Goal: Task Accomplishment & Management: Manage account settings

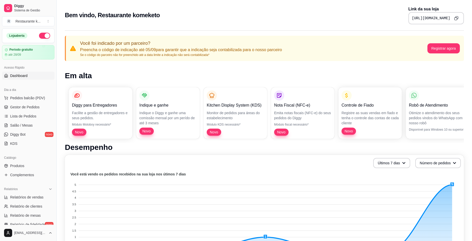
click at [458, 18] on button "Copy to clipboard" at bounding box center [456, 18] width 8 height 8
click at [454, 20] on icon "Copy to clipboard" at bounding box center [456, 18] width 4 height 4
click at [449, 16] on div "[URL][DOMAIN_NAME]" at bounding box center [435, 18] width 55 height 12
click at [457, 17] on icon "Copy to clipboard" at bounding box center [456, 18] width 5 height 5
click at [457, 17] on icon "Copy to clipboard" at bounding box center [456, 18] width 2 height 2
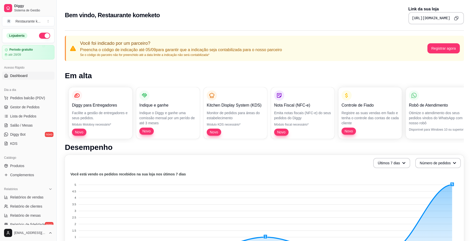
drag, startPoint x: 451, startPoint y: 18, endPoint x: 403, endPoint y: 21, distance: 47.7
click at [408, 21] on div "[URL][DOMAIN_NAME]" at bounding box center [435, 18] width 55 height 12
click at [408, 18] on div "[URL][DOMAIN_NAME]" at bounding box center [435, 18] width 55 height 12
click at [412, 16] on pre "[URL][DOMAIN_NAME]" at bounding box center [431, 18] width 38 height 5
drag, startPoint x: 378, startPoint y: 19, endPoint x: 388, endPoint y: 18, distance: 10.0
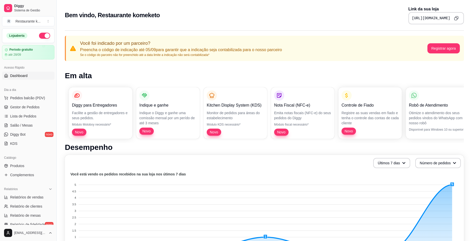
click at [412, 19] on pre "[URL][DOMAIN_NAME]" at bounding box center [431, 18] width 38 height 5
click at [412, 17] on pre "[URL][DOMAIN_NAME]" at bounding box center [431, 18] width 38 height 5
click at [412, 18] on pre "[URL][DOMAIN_NAME]" at bounding box center [431, 18] width 38 height 5
click at [408, 18] on div "[URL][DOMAIN_NAME]" at bounding box center [435, 18] width 55 height 12
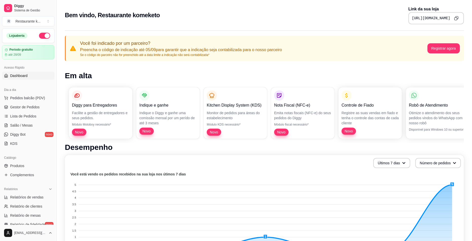
drag, startPoint x: 403, startPoint y: 25, endPoint x: 374, endPoint y: 21, distance: 29.2
click at [408, 21] on div "[URL][DOMAIN_NAME]" at bounding box center [435, 18] width 55 height 12
drag, startPoint x: 321, startPoint y: 11, endPoint x: 348, endPoint y: 19, distance: 28.1
click at [322, 11] on div "Bem vindo, Restaurante komeketo Link da sua loja [URL][DOMAIN_NAME]" at bounding box center [264, 15] width 399 height 18
drag, startPoint x: 364, startPoint y: 17, endPoint x: 454, endPoint y: 25, distance: 90.5
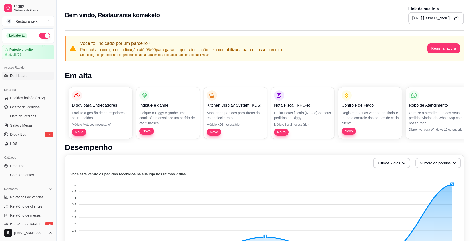
click at [454, 25] on div "Bem vindo, Restaurante komeketo Link da sua loja [URL][DOMAIN_NAME]" at bounding box center [264, 13] width 415 height 27
copy pre "[URL][DOMAIN_NAME]"
click at [33, 105] on span "Gestor de Pedidos" at bounding box center [24, 107] width 29 height 5
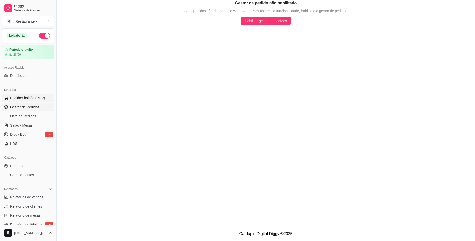
click at [23, 94] on button "Pedidos balcão (PDV)" at bounding box center [28, 98] width 52 height 8
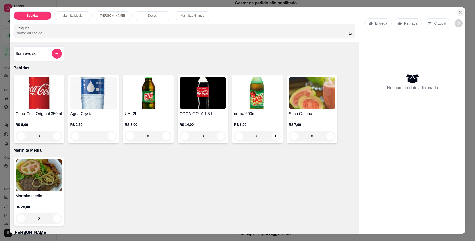
click at [460, 12] on icon "Close" at bounding box center [461, 12] width 4 height 4
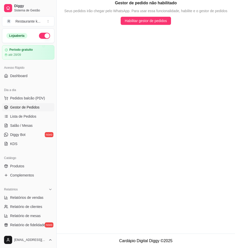
click at [167, 0] on h5 "Gestor de pedido não habilitado" at bounding box center [146, 3] width 62 height 6
click at [23, 175] on span "Complementos" at bounding box center [22, 174] width 24 height 5
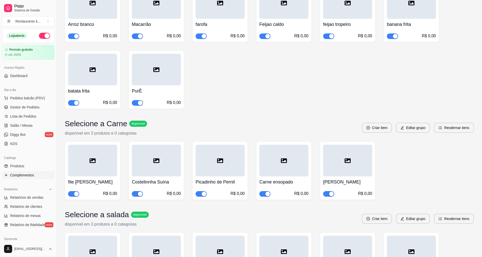
scroll to position [127, 0]
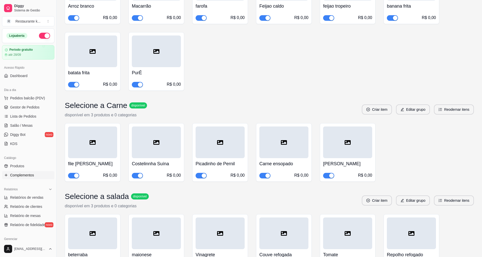
click at [290, 162] on h4 "Carne ensopado" at bounding box center [284, 163] width 49 height 7
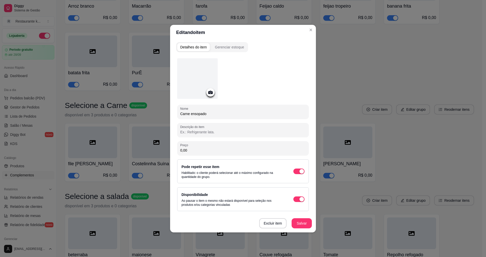
click at [214, 115] on input "Carne ensopado" at bounding box center [243, 113] width 126 height 5
type input "C"
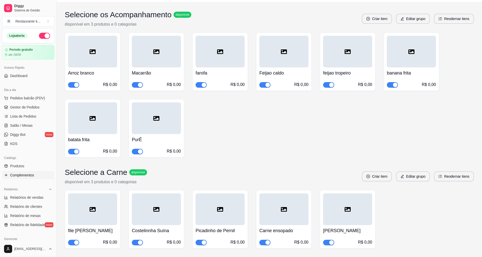
scroll to position [25, 0]
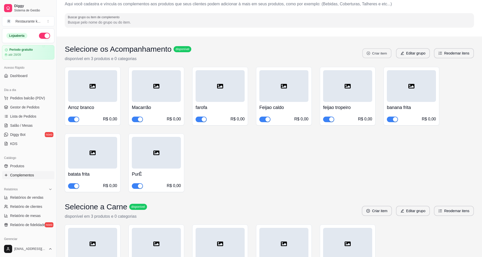
click at [372, 50] on button "Criar item" at bounding box center [377, 53] width 29 height 10
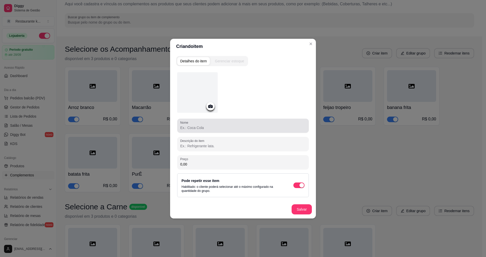
click at [243, 131] on div "Nome" at bounding box center [243, 125] width 132 height 14
type input "[PERSON_NAME]"
click at [301, 209] on button "Salvar" at bounding box center [302, 209] width 20 height 10
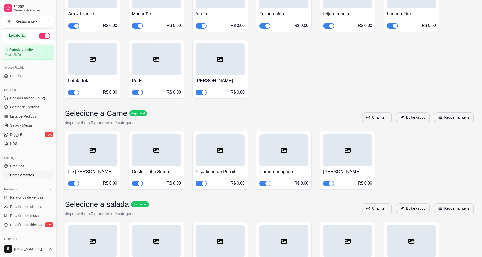
scroll to position [127, 0]
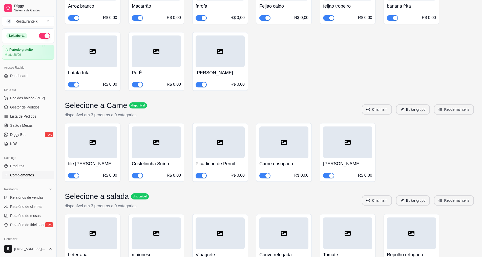
click at [268, 173] on div "button" at bounding box center [268, 175] width 5 height 5
click at [328, 175] on span "button" at bounding box center [328, 176] width 11 height 6
click at [268, 175] on span "button" at bounding box center [265, 176] width 11 height 6
click at [229, 146] on div at bounding box center [220, 142] width 49 height 32
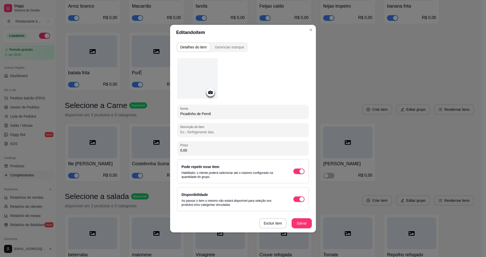
click at [229, 113] on input "Picadinho de Pernil" at bounding box center [243, 113] width 126 height 5
type input "P"
type input "Linguiça Defumada"
click at [302, 224] on button "Salvar" at bounding box center [302, 223] width 20 height 10
click at [309, 225] on button "Salvar" at bounding box center [302, 223] width 20 height 10
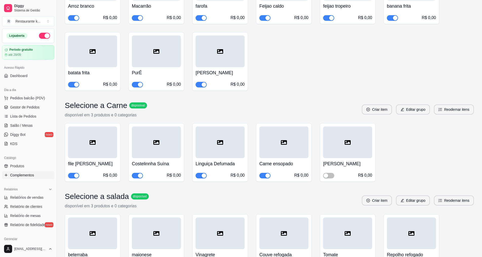
click at [267, 174] on div "button" at bounding box center [268, 175] width 5 height 5
click at [344, 164] on h4 "[PERSON_NAME]" at bounding box center [347, 163] width 49 height 7
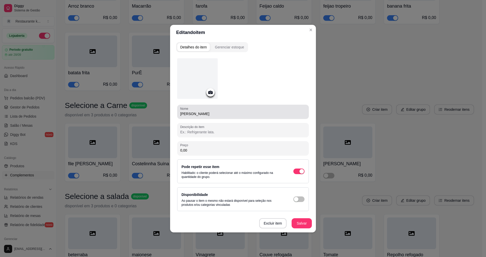
click at [244, 109] on div "[PERSON_NAME]" at bounding box center [243, 112] width 126 height 10
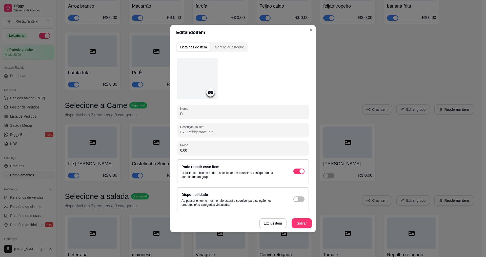
type input "F"
type input "Parmegiana"
click at [298, 223] on button "Salvar" at bounding box center [302, 223] width 20 height 10
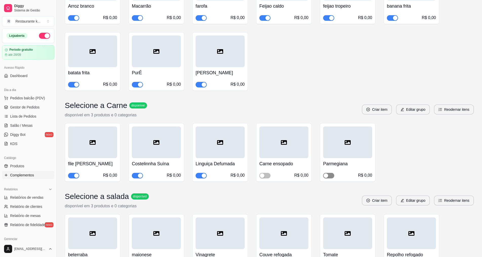
click at [333, 176] on span "button" at bounding box center [328, 176] width 11 height 6
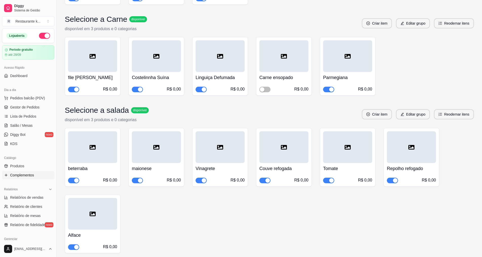
scroll to position [228, 0]
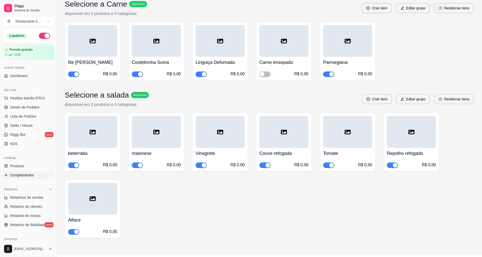
click at [135, 165] on span "button" at bounding box center [137, 165] width 11 height 6
click at [76, 165] on div "button" at bounding box center [76, 165] width 5 height 5
click at [401, 144] on div at bounding box center [411, 132] width 49 height 32
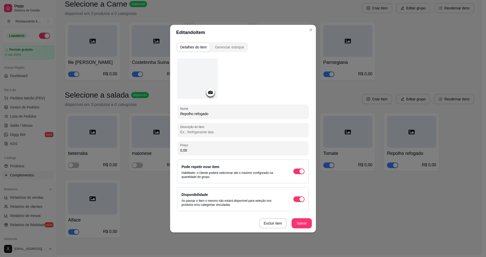
click at [233, 114] on input "Repolho refogado" at bounding box center [243, 113] width 126 height 5
type input "R"
type input "Salpicão"
click at [306, 224] on button "Salvar" at bounding box center [302, 223] width 20 height 10
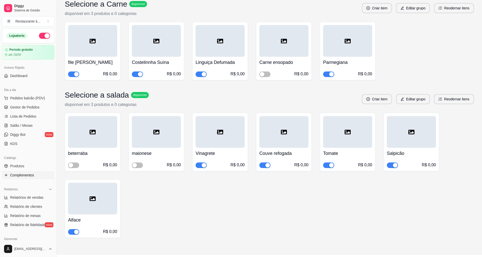
click at [91, 132] on icon at bounding box center [93, 132] width 6 height 6
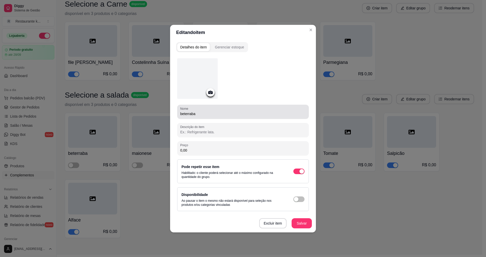
click at [213, 114] on input "beterraba" at bounding box center [243, 113] width 126 height 5
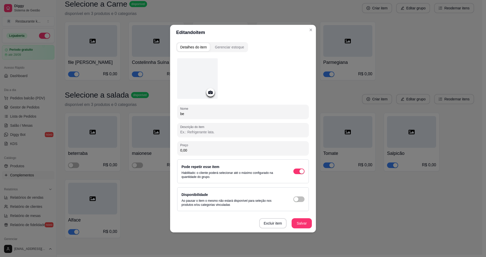
type input "b"
type input "Pepino"
click at [300, 220] on button "Salvar" at bounding box center [302, 223] width 20 height 10
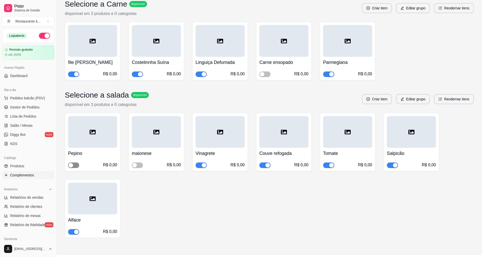
click at [75, 165] on span "button" at bounding box center [73, 165] width 11 height 6
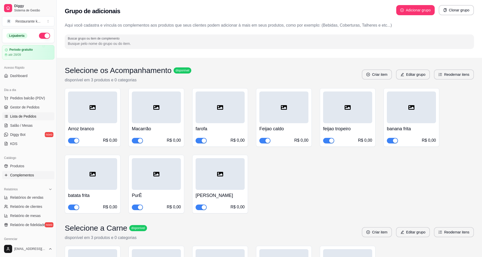
scroll to position [0, 0]
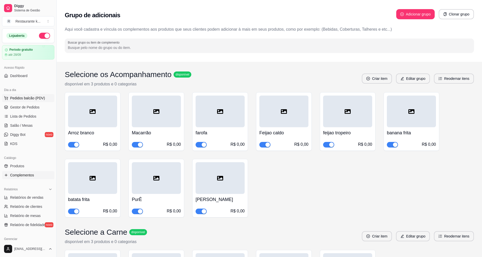
click at [33, 97] on span "Pedidos balcão (PDV)" at bounding box center [27, 97] width 35 height 5
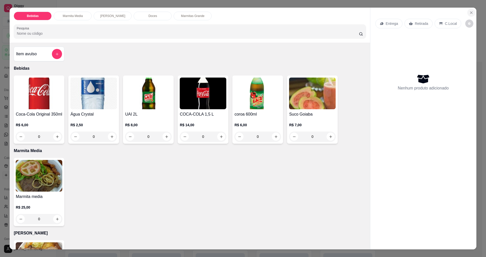
click at [472, 11] on button "Close" at bounding box center [471, 13] width 8 height 8
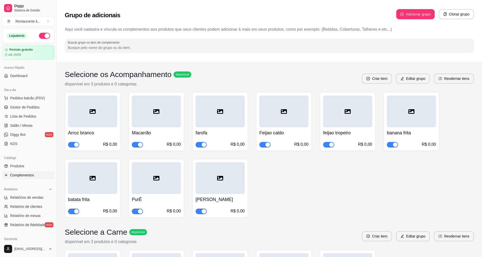
click at [24, 175] on span "Complementos" at bounding box center [22, 174] width 24 height 5
click at [17, 164] on span "Produtos" at bounding box center [17, 165] width 14 height 5
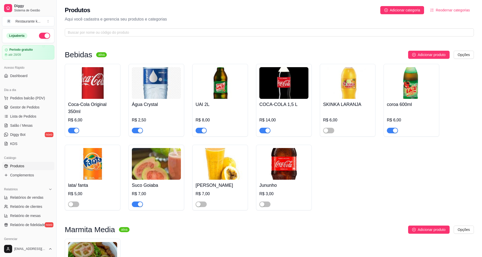
click at [152, 176] on img at bounding box center [156, 164] width 49 height 32
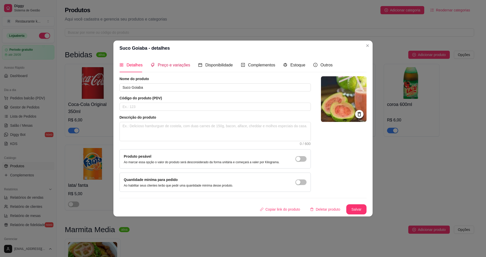
click at [183, 66] on span "Preço e variações" at bounding box center [174, 65] width 32 height 4
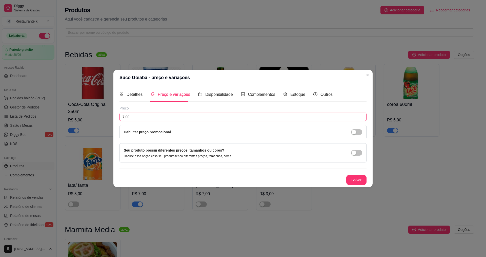
click at [124, 116] on input "7,00" at bounding box center [243, 117] width 247 height 8
type input "8,00"
click at [360, 178] on button "Salvar" at bounding box center [356, 180] width 20 height 10
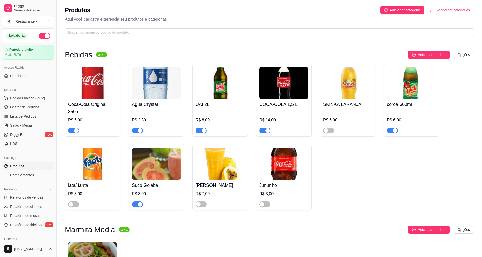
click at [228, 174] on img at bounding box center [220, 164] width 49 height 32
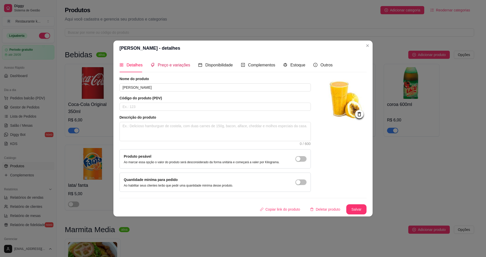
click at [175, 67] on span "Preço e variações" at bounding box center [174, 65] width 32 height 4
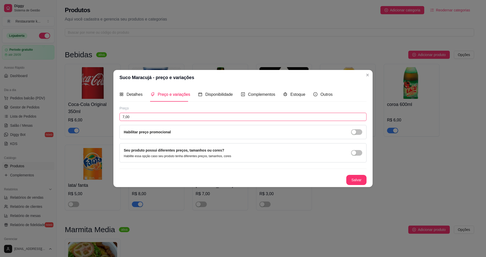
click at [124, 116] on input "7,00" at bounding box center [243, 117] width 247 height 8
type input "8,00"
click at [360, 179] on button "Salvar" at bounding box center [356, 180] width 20 height 10
